Goal: Check status: Check status

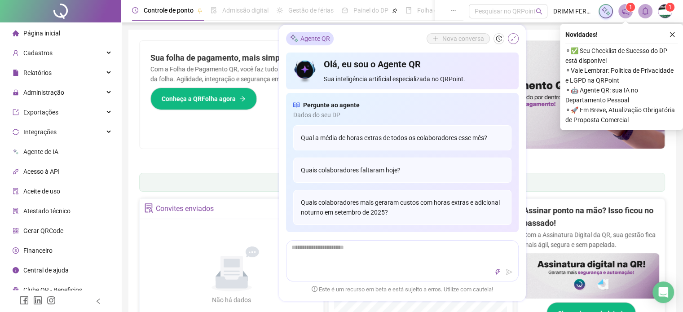
click at [513, 40] on icon "shrink" at bounding box center [513, 38] width 6 height 6
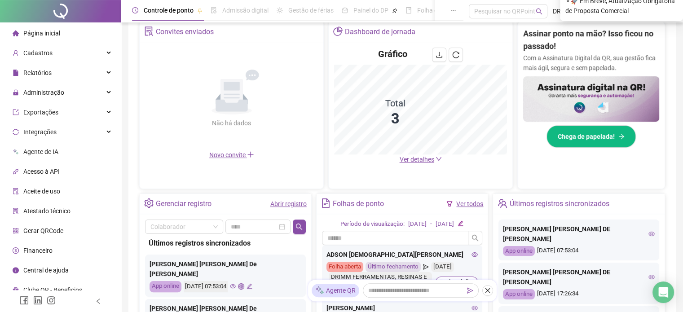
scroll to position [180, 0]
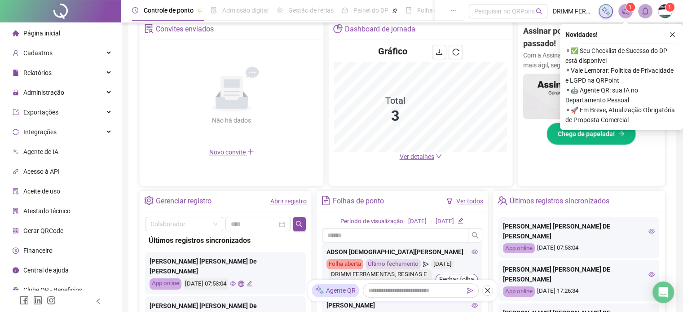
click at [286, 203] on link "Abrir registro" at bounding box center [288, 201] width 36 height 7
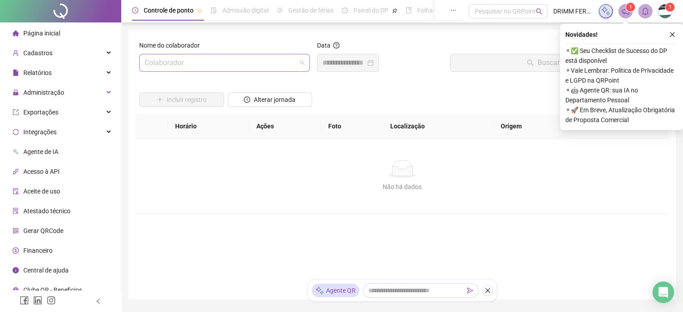
click at [196, 62] on input "search" at bounding box center [221, 62] width 152 height 17
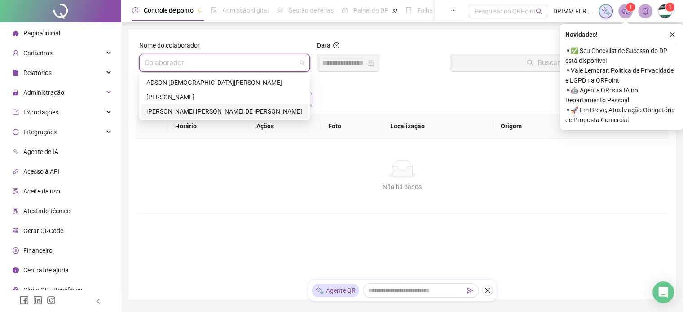
drag, startPoint x: 172, startPoint y: 110, endPoint x: 229, endPoint y: 103, distance: 58.3
click at [173, 110] on div "IGOR DANIEL SANTANA DE JESUS" at bounding box center [224, 111] width 156 height 10
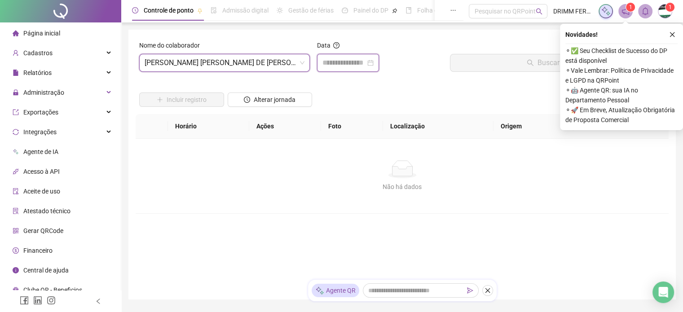
click at [335, 62] on input at bounding box center [343, 62] width 43 height 11
type input "**********"
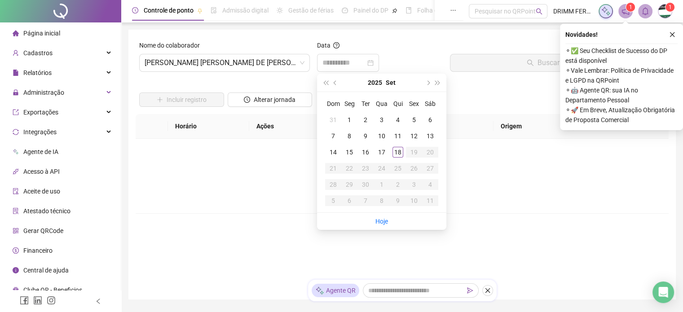
click at [386, 152] on div "17" at bounding box center [381, 152] width 11 height 11
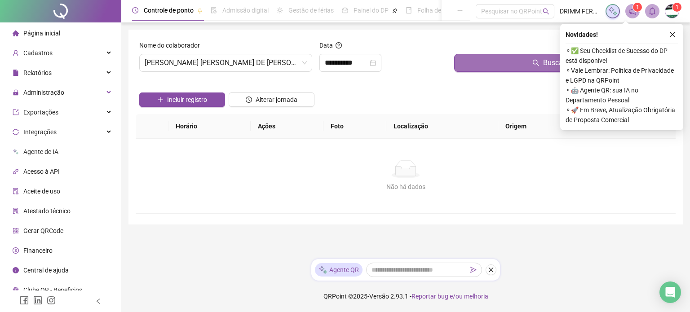
drag, startPoint x: 493, startPoint y: 65, endPoint x: 476, endPoint y: 70, distance: 17.3
click at [493, 64] on button "Buscar registros" at bounding box center [563, 63] width 218 height 18
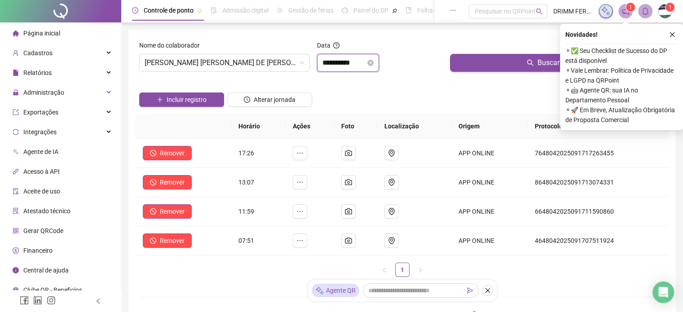
drag, startPoint x: 365, startPoint y: 64, endPoint x: 370, endPoint y: 64, distance: 5.0
click at [366, 64] on input "**********" at bounding box center [343, 62] width 43 height 11
type input "**********"
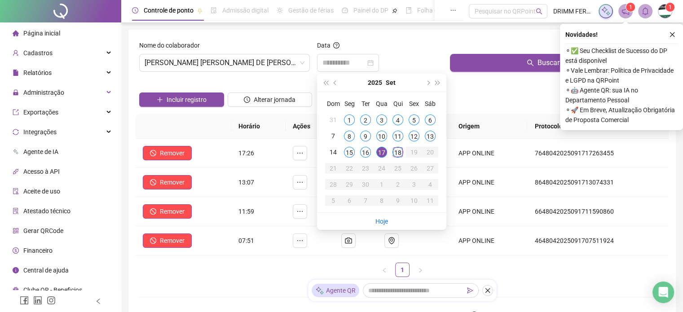
click at [399, 151] on div "18" at bounding box center [397, 152] width 11 height 11
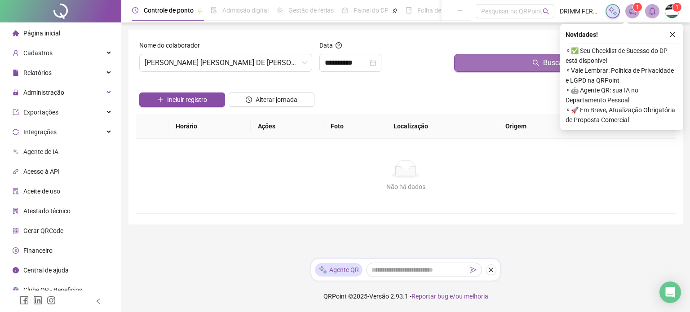
click at [489, 67] on button "Buscar registros" at bounding box center [563, 63] width 218 height 18
